Goal: Check status

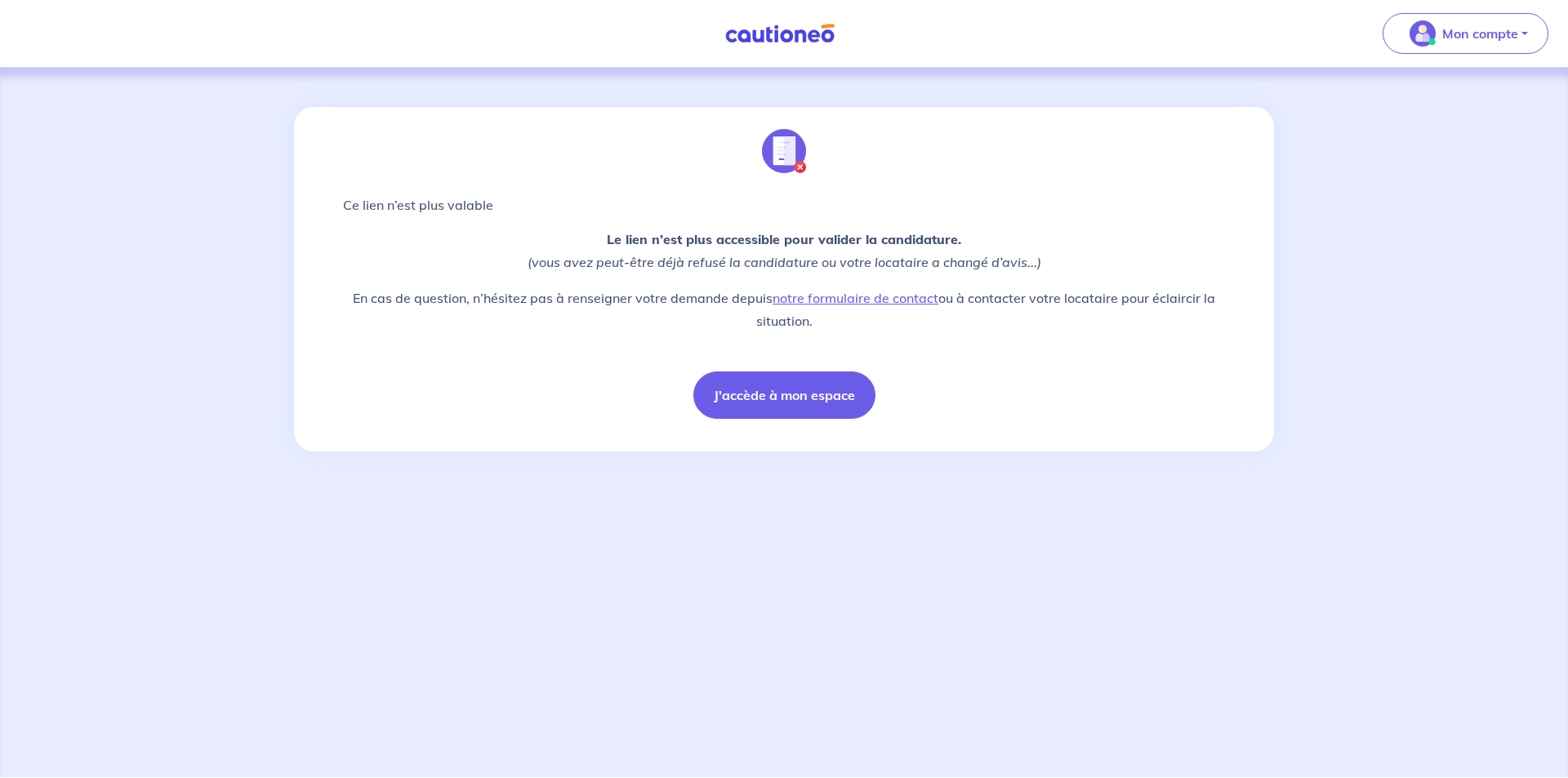
click at [766, 36] on img at bounding box center [780, 33] width 123 height 21
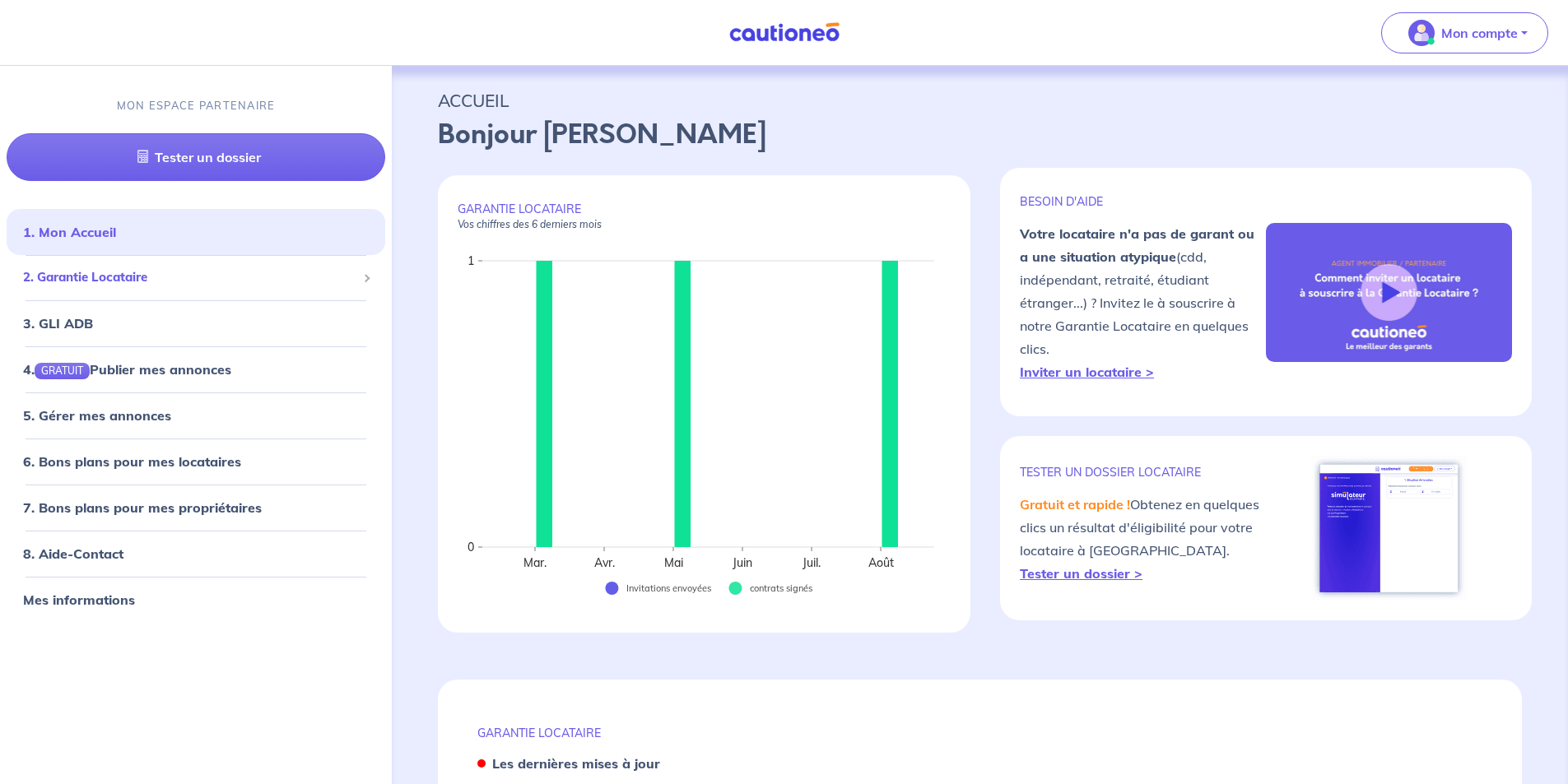
click at [82, 268] on span "2. Garantie Locataire" at bounding box center [189, 277] width 333 height 19
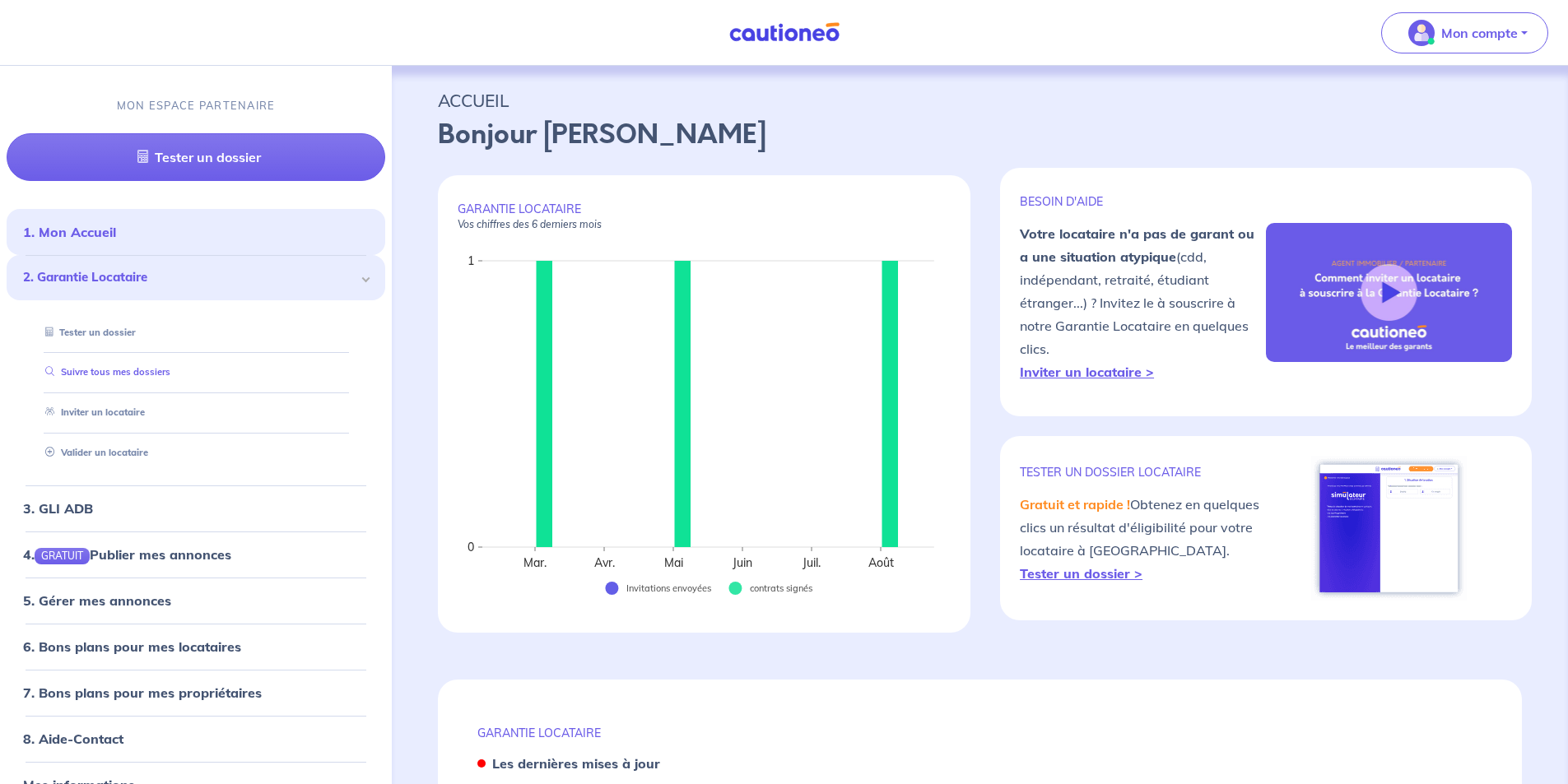
click at [103, 379] on link "Suivre tous mes dossiers" at bounding box center [104, 373] width 131 height 12
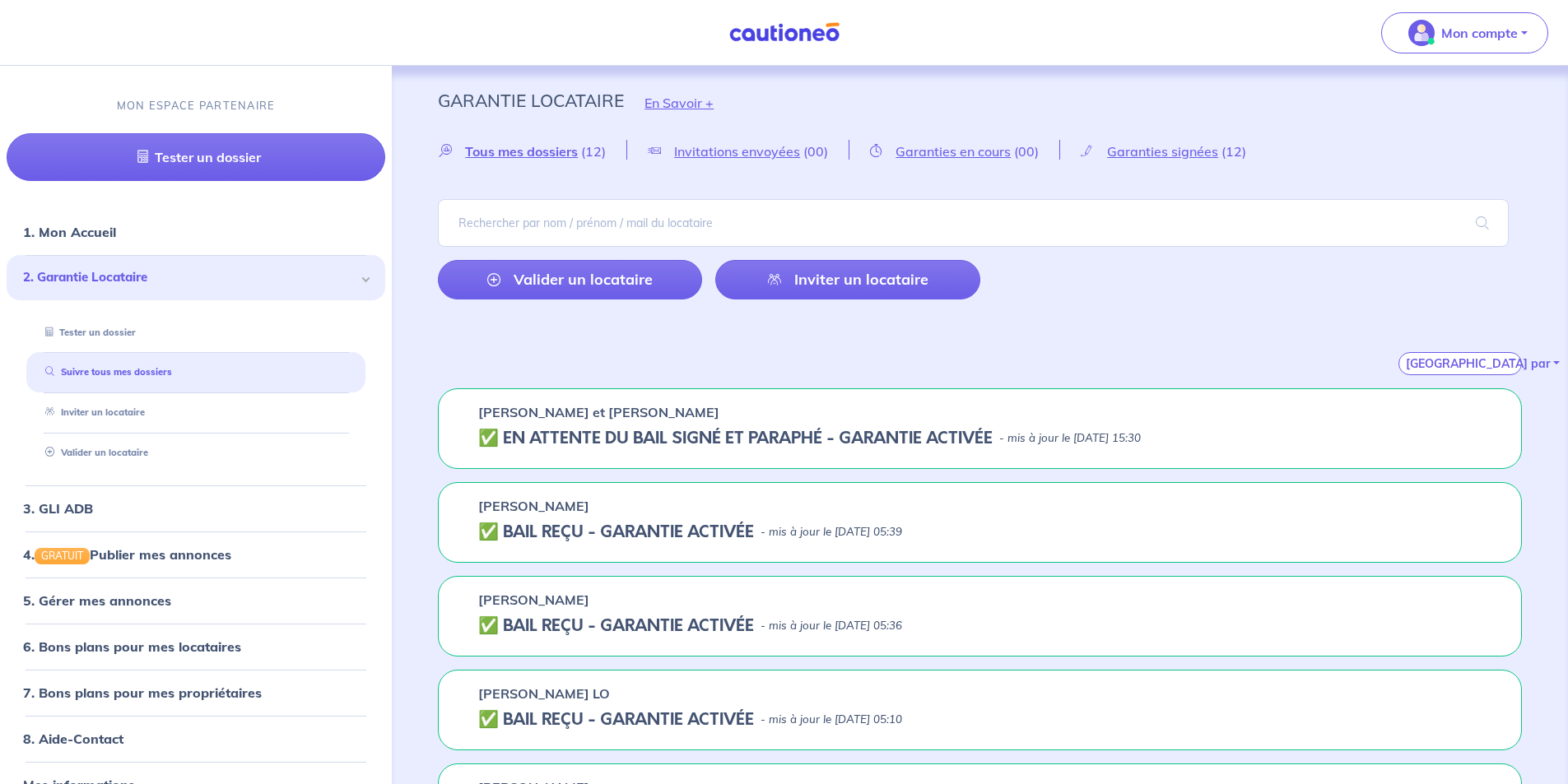
scroll to position [247, 0]
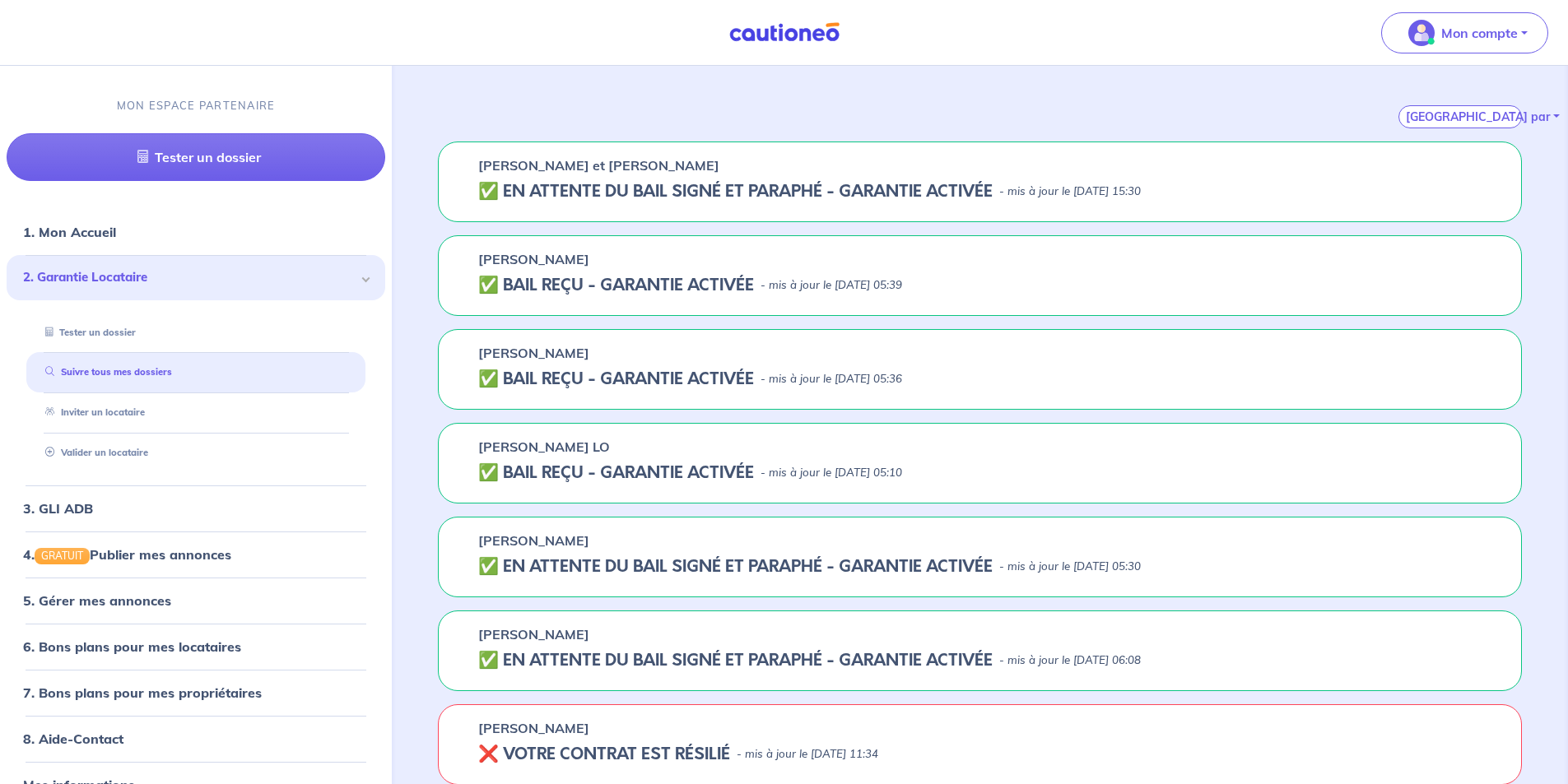
click at [691, 189] on h5 "✅️️️ EN ATTENTE DU BAIL SIGNÉ ET PARAPHÉ - GARANTIE ACTIVÉE" at bounding box center [736, 192] width 514 height 20
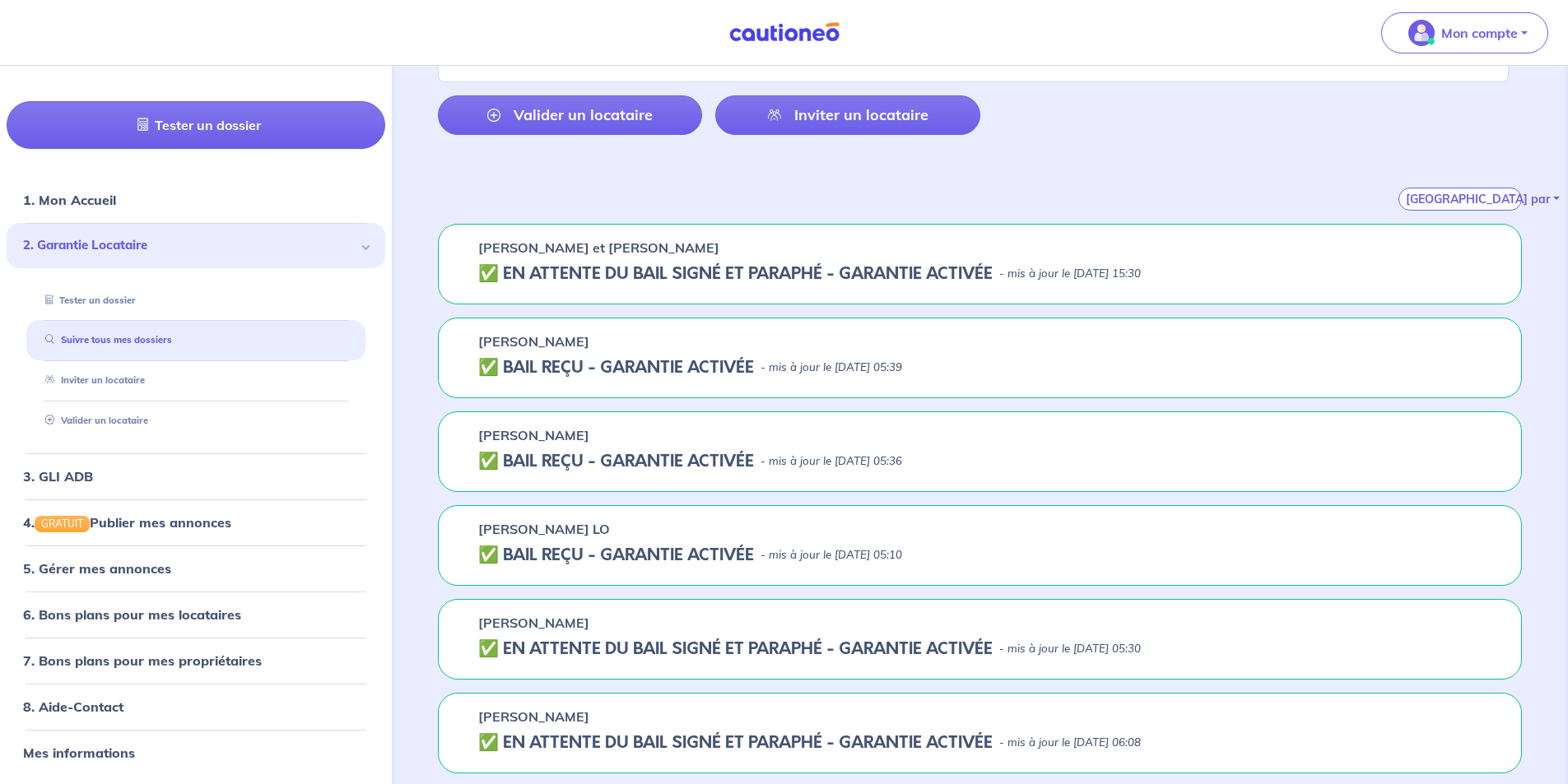
scroll to position [0, 0]
